Goal: Task Accomplishment & Management: Manage account settings

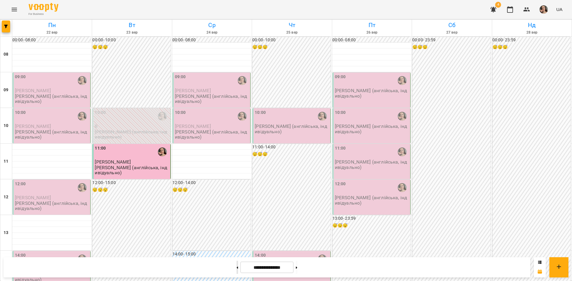
click at [237, 270] on button at bounding box center [237, 267] width 1 height 13
type input "**********"
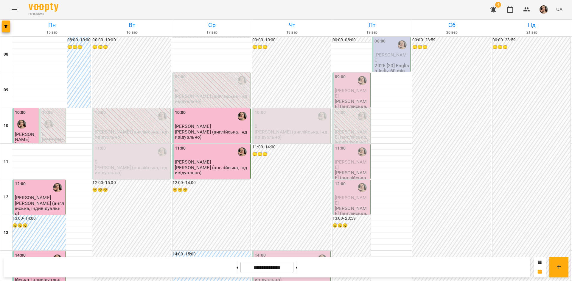
scroll to position [145, 0]
click at [287, 253] on div "14:00" at bounding box center [292, 260] width 74 height 14
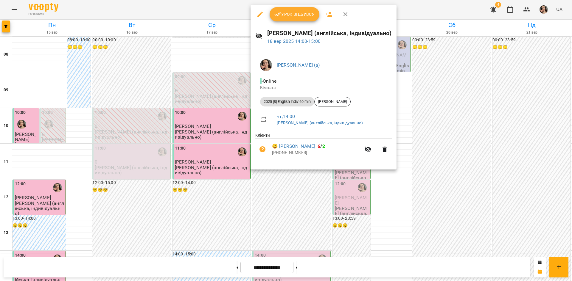
click at [290, 15] on span "Урок відбувся" at bounding box center [294, 14] width 41 height 7
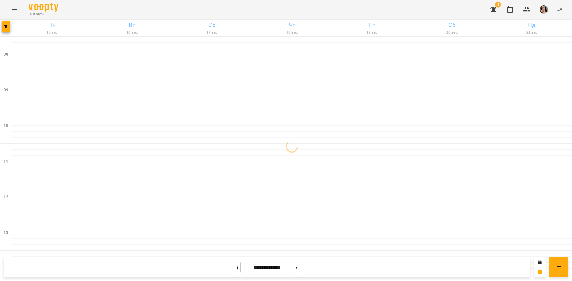
scroll to position [187, 0]
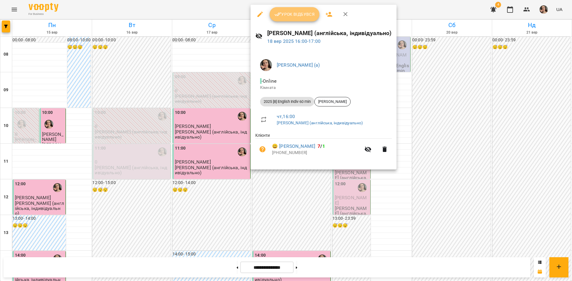
click at [277, 15] on icon "button" at bounding box center [277, 14] width 7 height 7
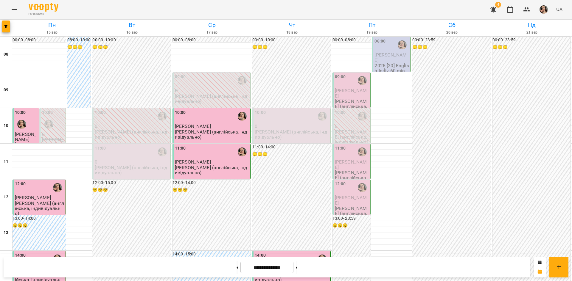
scroll to position [184, 0]
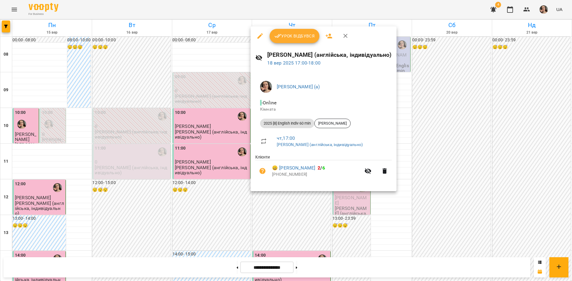
click at [304, 35] on span "Урок відбувся" at bounding box center [294, 35] width 41 height 7
